Goal: Task Accomplishment & Management: Use online tool/utility

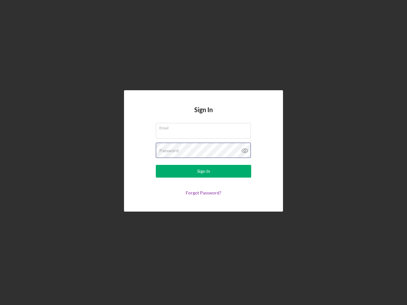
click at [203, 153] on div "Password" at bounding box center [203, 151] width 95 height 16
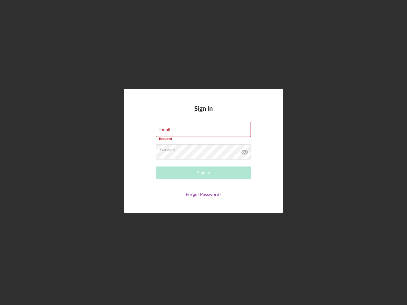
click at [245, 151] on icon at bounding box center [245, 152] width 16 height 16
